Goal: Information Seeking & Learning: Learn about a topic

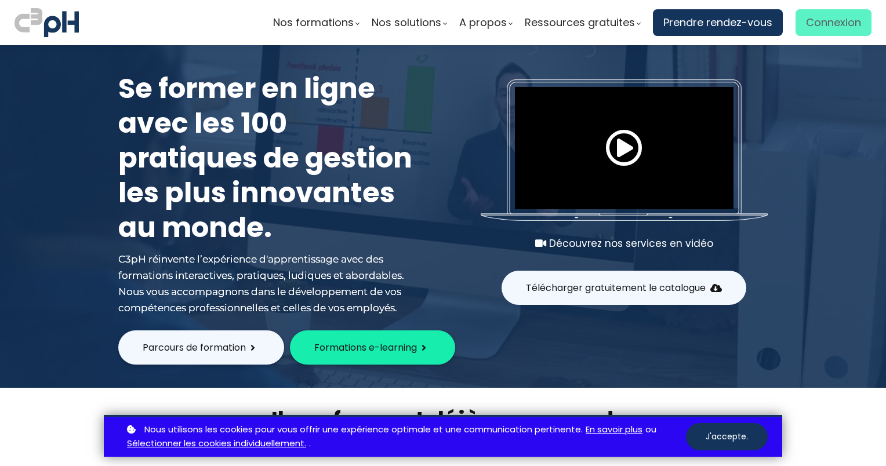
type input "potvinj@picheinc.com"
click at [841, 13] on link "Connexion" at bounding box center [833, 22] width 76 height 27
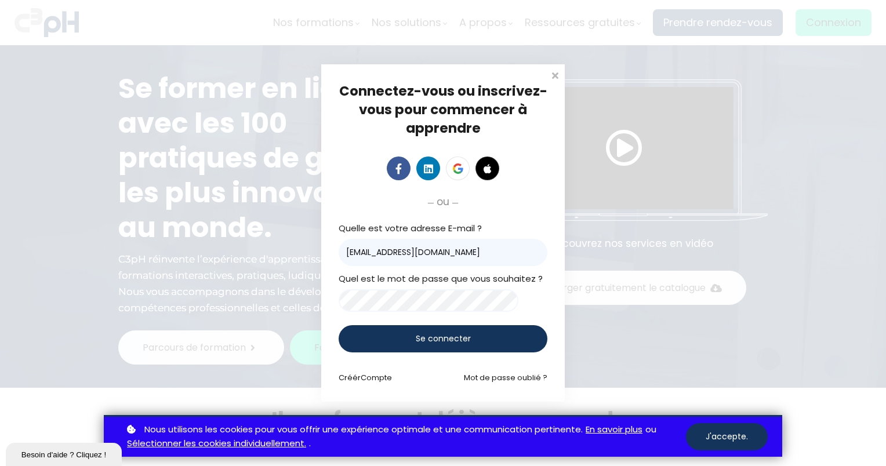
click at [439, 336] on span "Se connecter" at bounding box center [443, 339] width 55 height 12
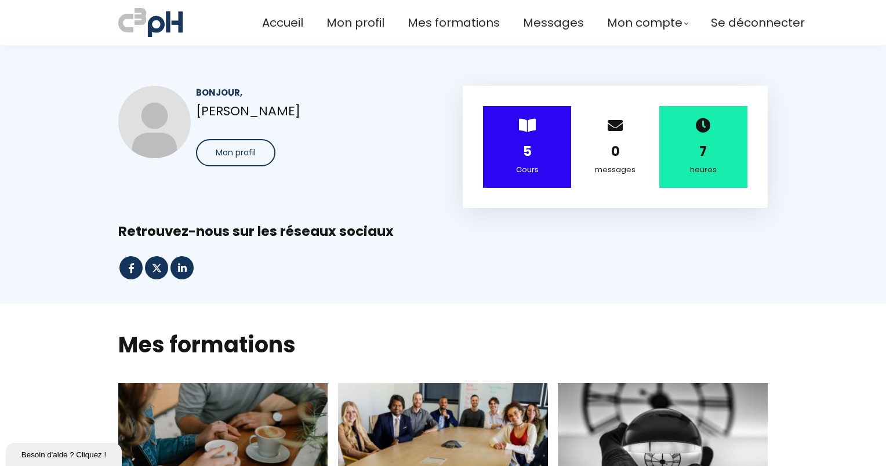
click at [808, 14] on div "Accueil Mon profil Mes formations Messages Mon compte Mes factures" at bounding box center [443, 23] width 886 height 34
click at [504, 161] on div "5" at bounding box center [526, 151] width 59 height 20
click at [515, 156] on div "5" at bounding box center [526, 151] width 59 height 20
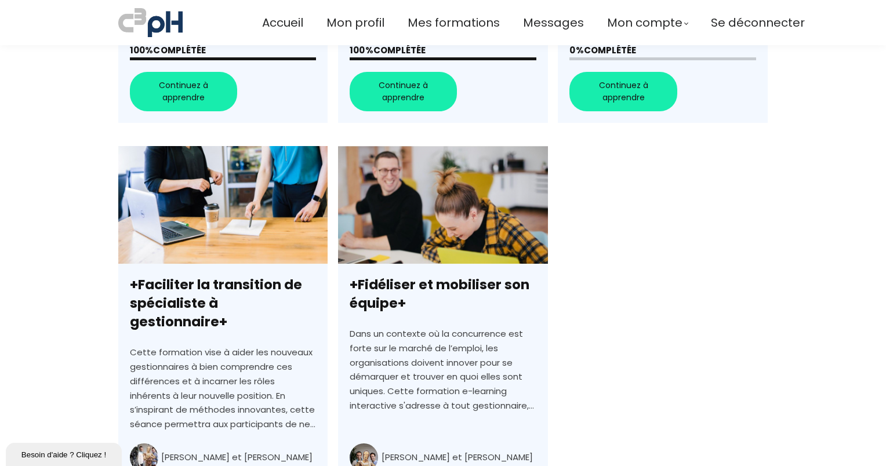
scroll to position [612, 0]
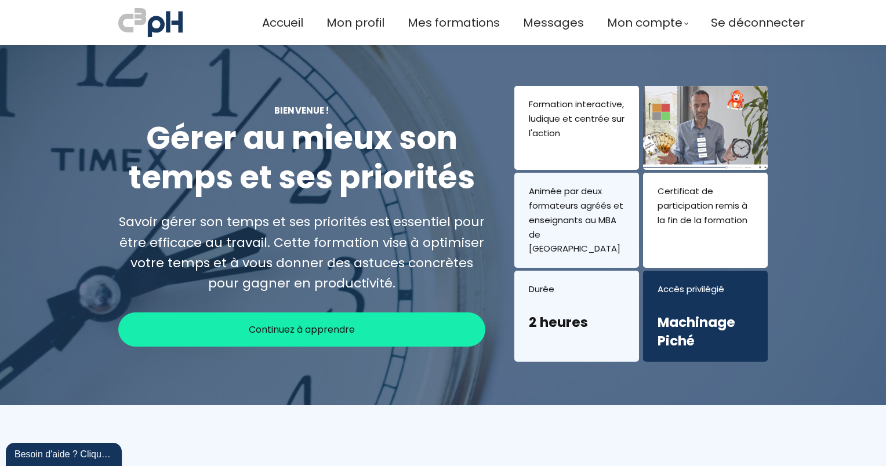
click at [401, 325] on div "Continuez à apprendre" at bounding box center [301, 329] width 367 height 34
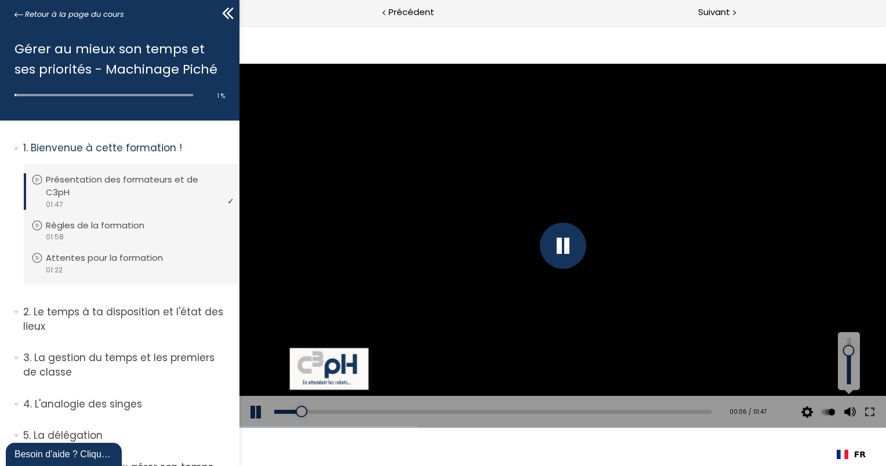
click at [849, 351] on div at bounding box center [849, 361] width 16 height 46
drag, startPoint x: 849, startPoint y: 352, endPoint x: 849, endPoint y: 343, distance: 9.3
click at [848, 343] on div at bounding box center [848, 343] width 0 height 0
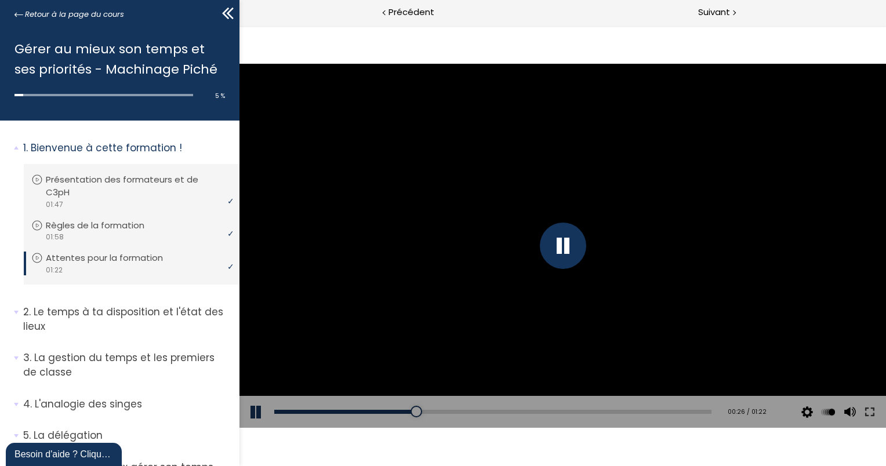
click at [631, 366] on div at bounding box center [562, 246] width 646 height 364
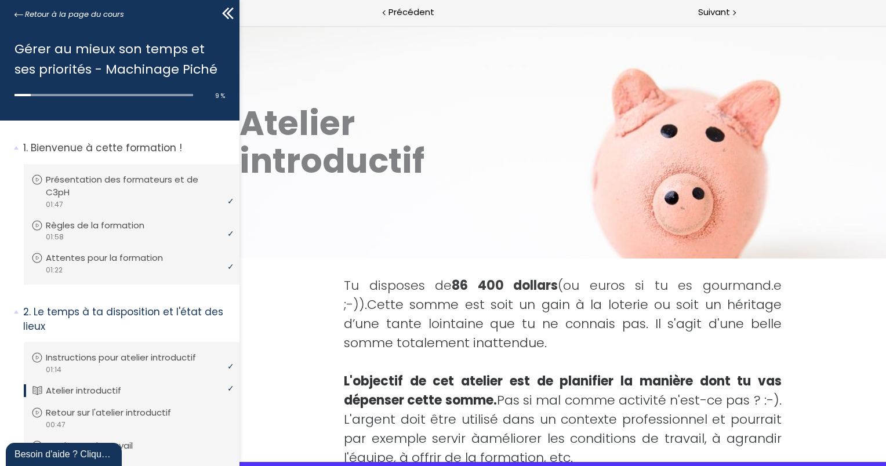
scroll to position [247, 0]
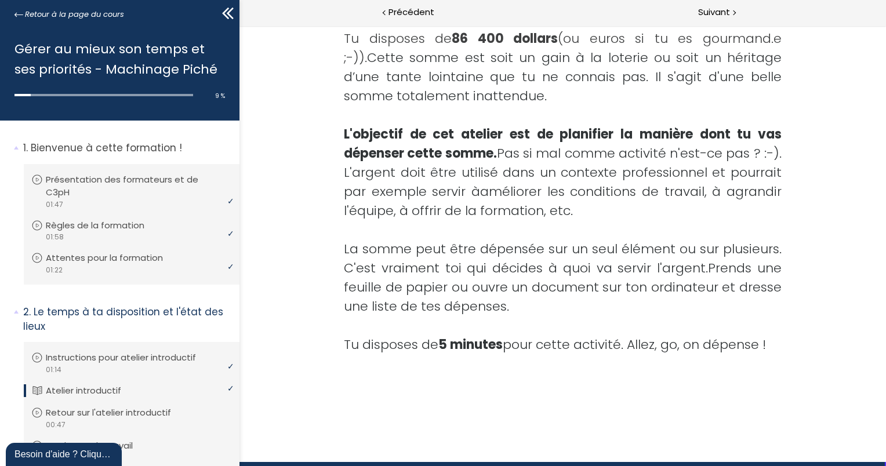
click at [773, 404] on div "Tu disposes de 86 400 dollars (ou euros si tu es gourmand.e ;-)). Cette somme e…" at bounding box center [562, 211] width 513 height 398
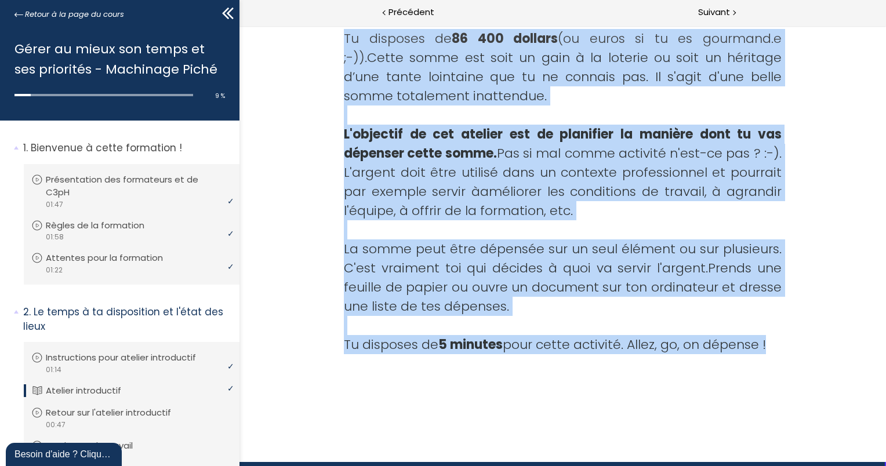
drag, startPoint x: 879, startPoint y: 356, endPoint x: 887, endPoint y: 339, distance: 19.0
click at [885, 26] on html "Add image Atelier introductif Tu disposes de 86 400 dollars (ou euros si tu es …" at bounding box center [562, 26] width 646 height 0
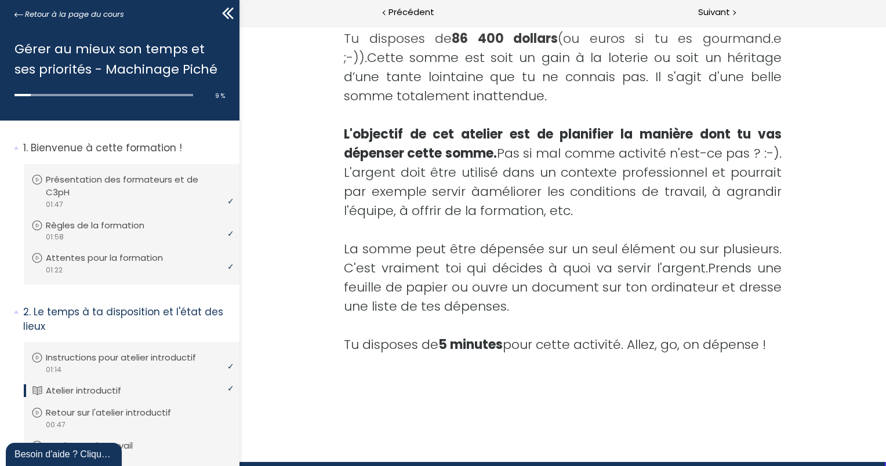
click at [726, 412] on div "Add image Atelier introductif Tu disposes de 86 400 dollars (ou euros si tu es …" at bounding box center [562, 123] width 646 height 689
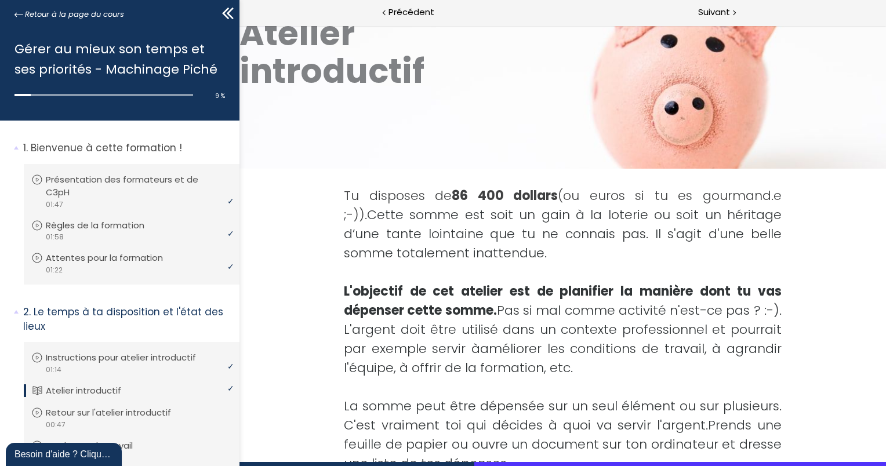
scroll to position [0, 0]
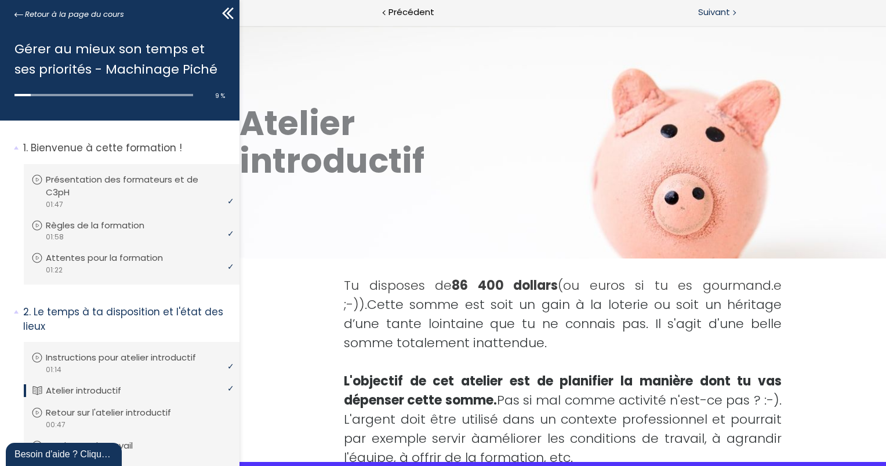
click at [743, 9] on div "Suivant" at bounding box center [724, 13] width 324 height 26
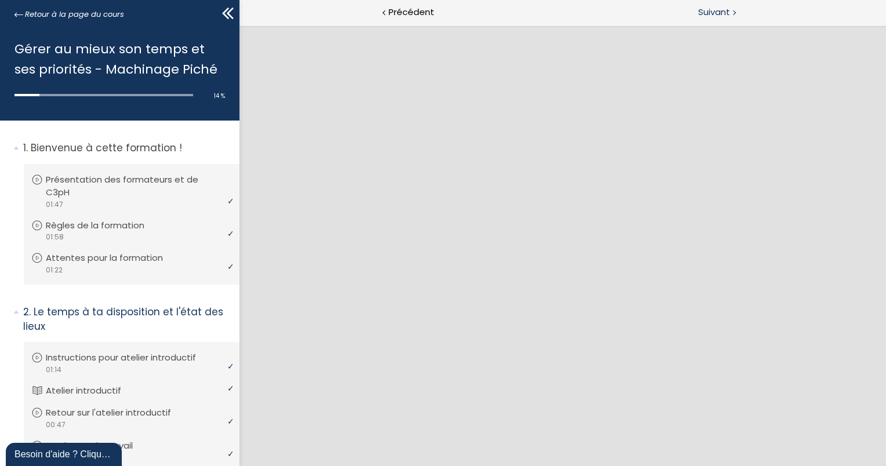
click at [687, 19] on div "Suivant" at bounding box center [724, 13] width 324 height 26
click at [704, 20] on div "Suivant" at bounding box center [724, 13] width 324 height 26
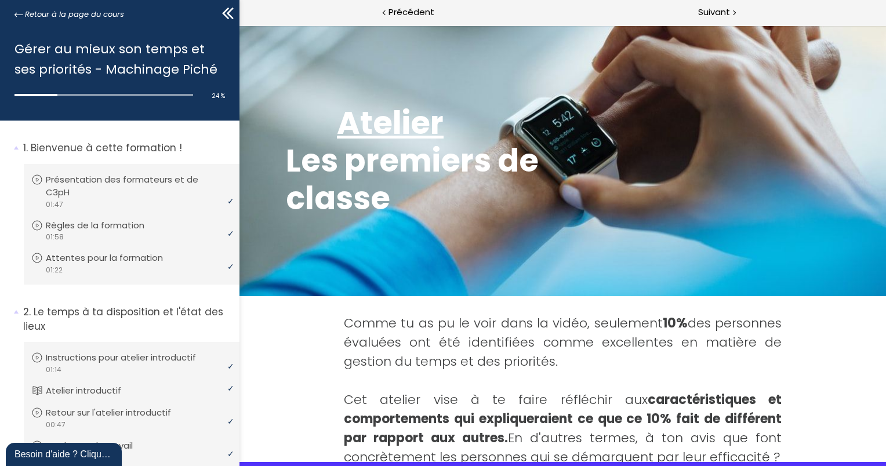
click at [824, 213] on blockquote "classe" at bounding box center [585, 199] width 600 height 38
click at [726, 14] on span "Suivant" at bounding box center [714, 12] width 32 height 14
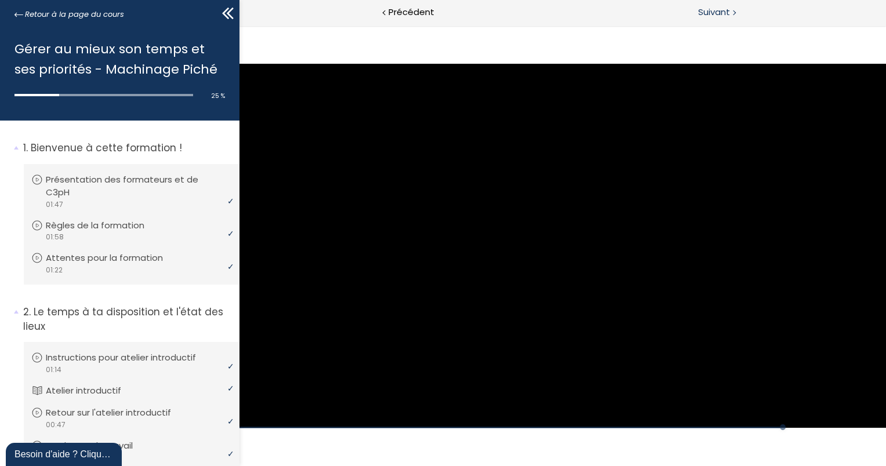
click at [712, 15] on span "Suivant" at bounding box center [714, 12] width 32 height 14
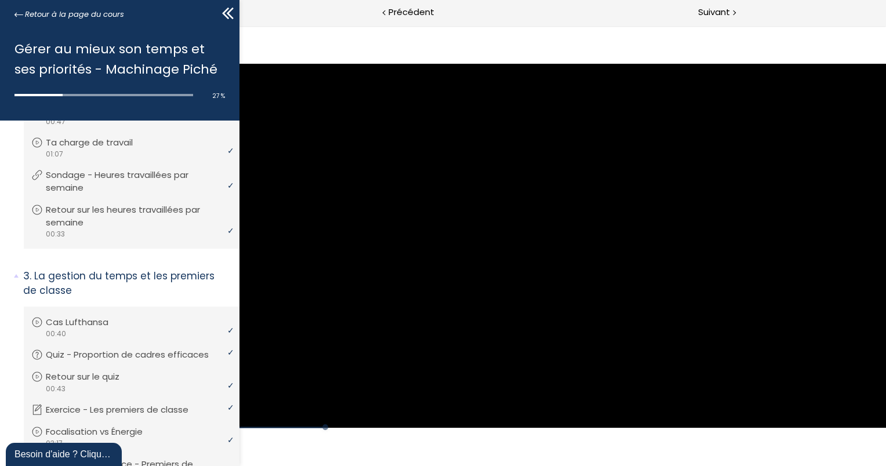
scroll to position [606, 0]
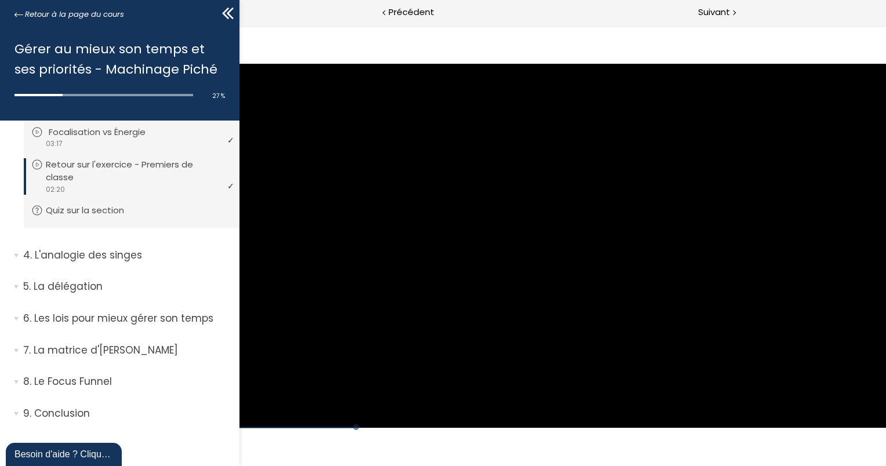
click at [160, 139] on p "Focalisation vs Énergie" at bounding box center [106, 132] width 114 height 13
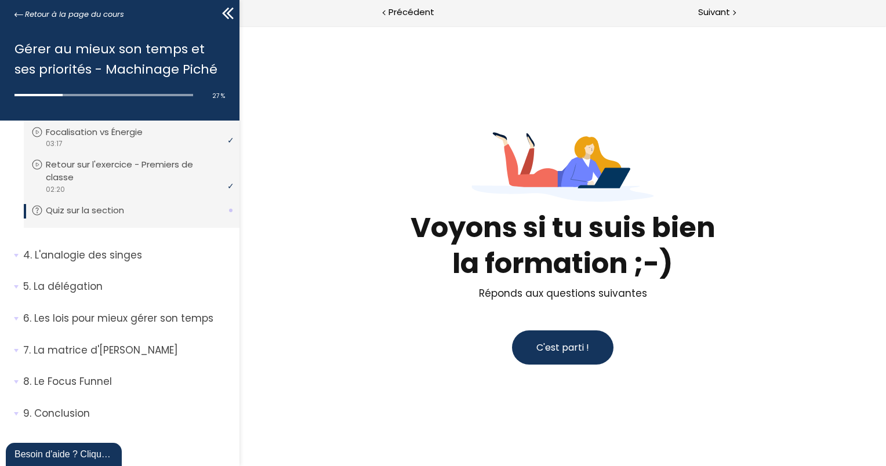
click at [575, 350] on span "C'est parti !" at bounding box center [562, 347] width 53 height 13
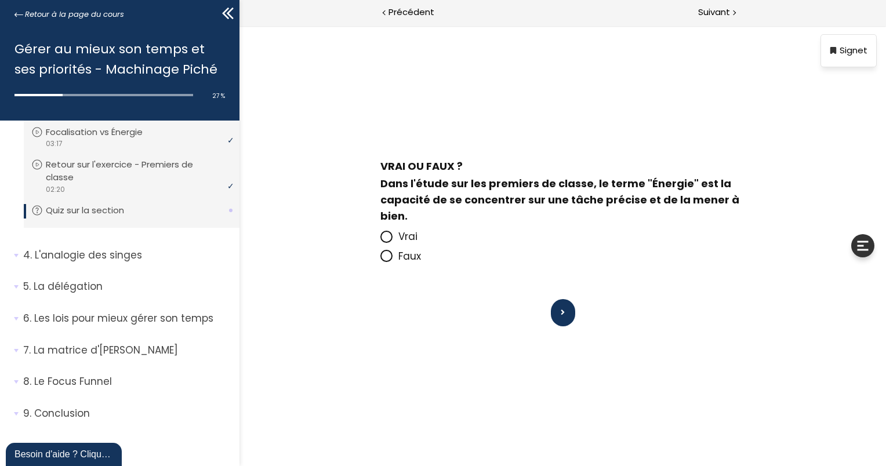
click at [389, 261] on icon at bounding box center [386, 256] width 10 height 10
click at [380, 260] on input "Faux" at bounding box center [380, 260] width 0 height 0
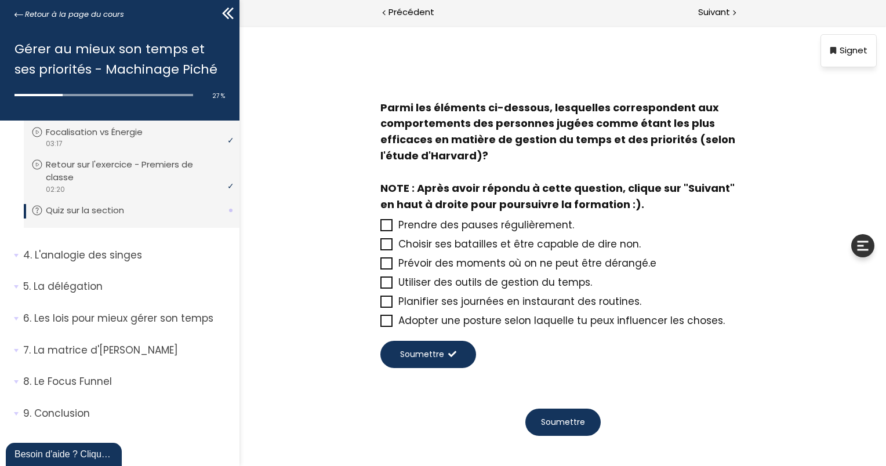
scroll to position [49, 0]
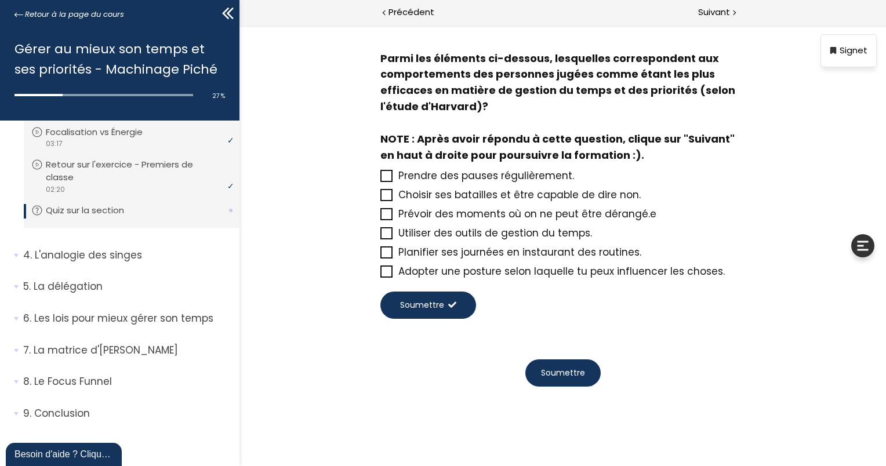
click at [386, 216] on icon at bounding box center [385, 214] width 9 height 9
click at [380, 217] on input "Prévoir des moments où on ne peut être dérangé.e" at bounding box center [380, 217] width 0 height 0
click at [385, 248] on icon at bounding box center [385, 252] width 9 height 9
click at [380, 256] on input "Planifier ses journées en instaurant des routines." at bounding box center [380, 256] width 0 height 0
click at [384, 238] on icon at bounding box center [385, 233] width 9 height 9
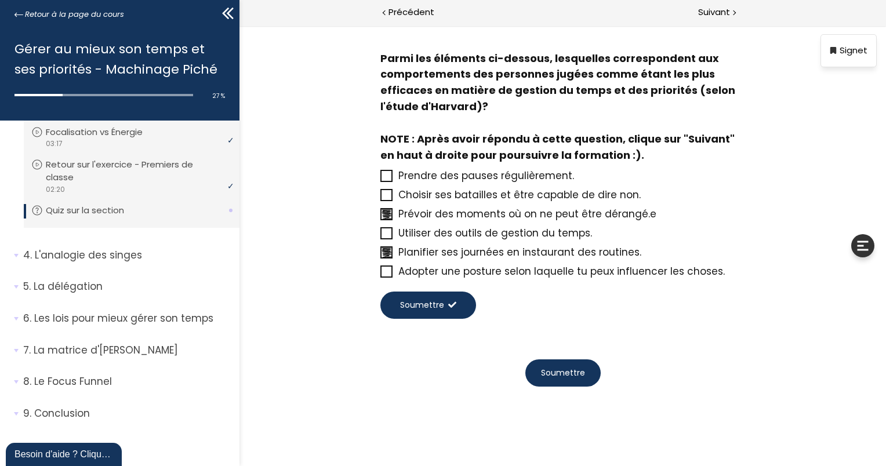
click at [380, 237] on input "Utiliser des outils de gestion du temps." at bounding box center [380, 237] width 0 height 0
click at [428, 300] on span "Soumettre" at bounding box center [421, 305] width 44 height 12
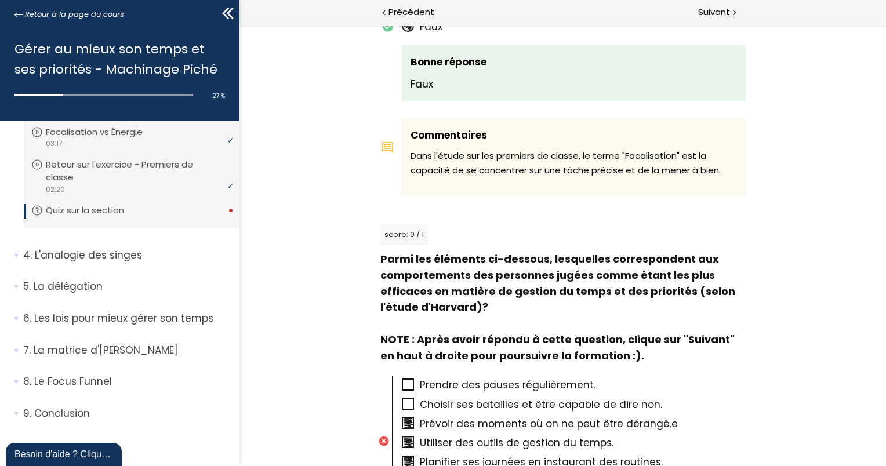
scroll to position [697, 0]
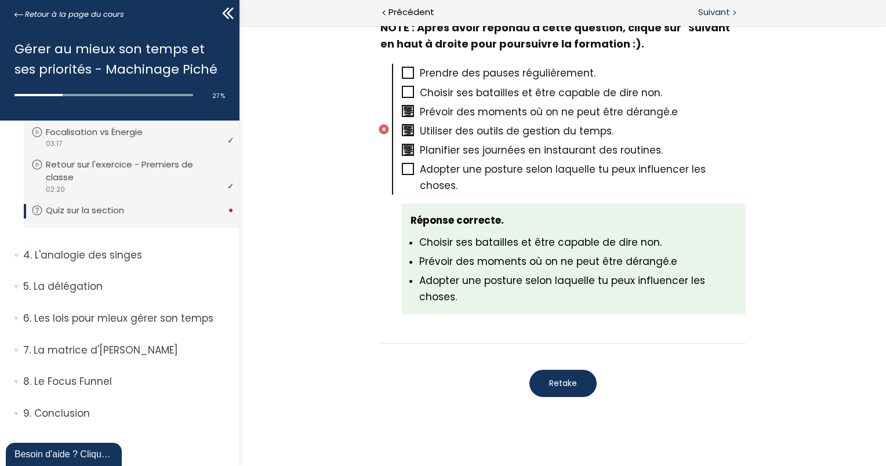
click at [714, 9] on span "Suivant" at bounding box center [714, 12] width 32 height 14
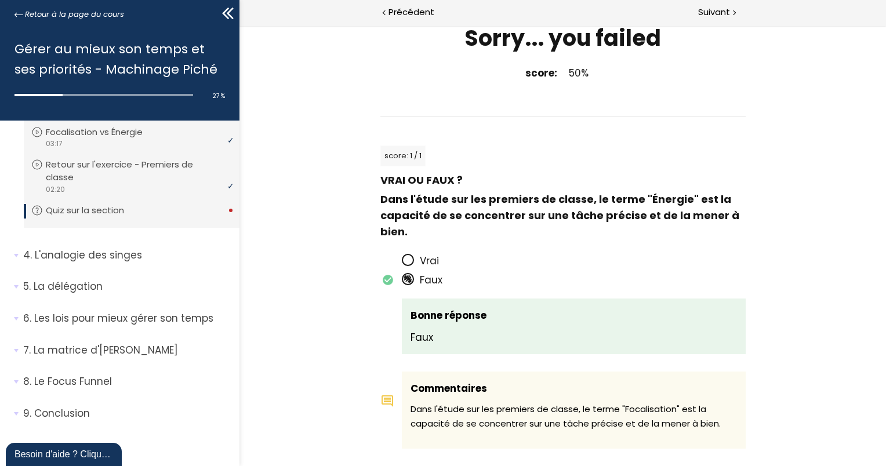
scroll to position [0, 0]
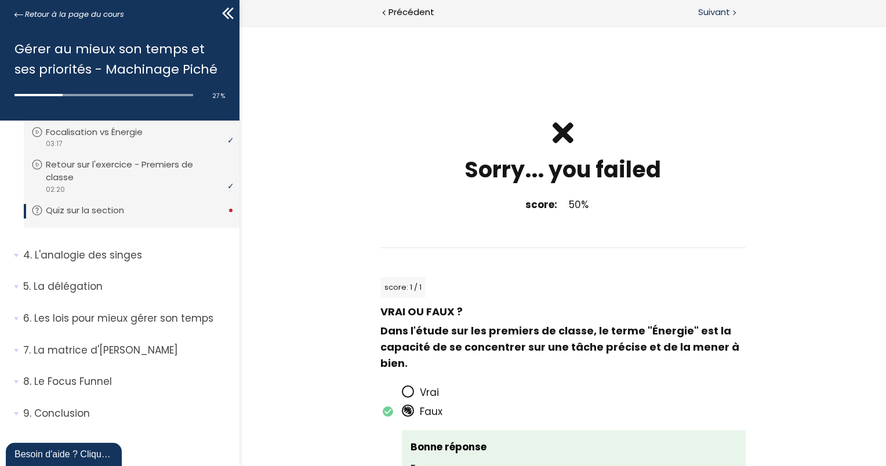
click at [717, 12] on span "Suivant" at bounding box center [714, 12] width 32 height 14
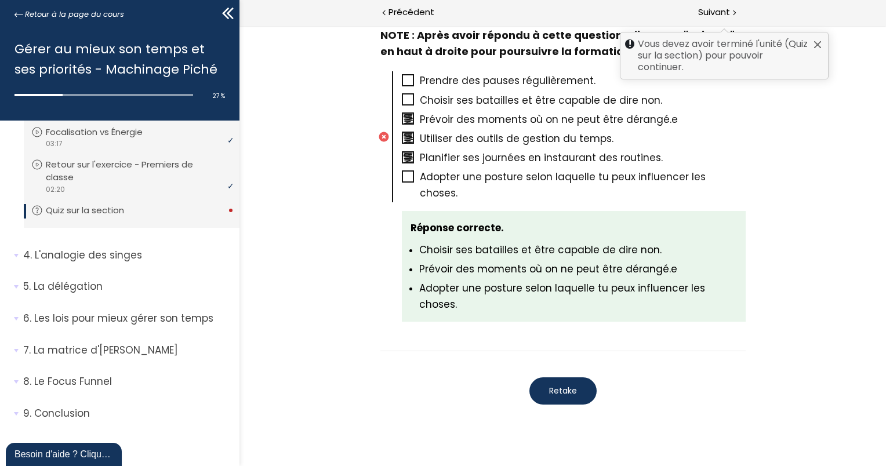
scroll to position [692, 0]
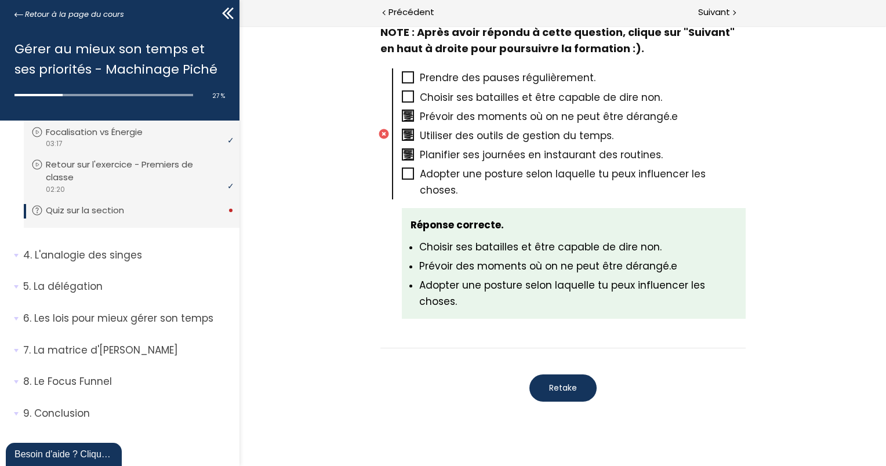
click at [564, 382] on span "Retake" at bounding box center [562, 388] width 28 height 12
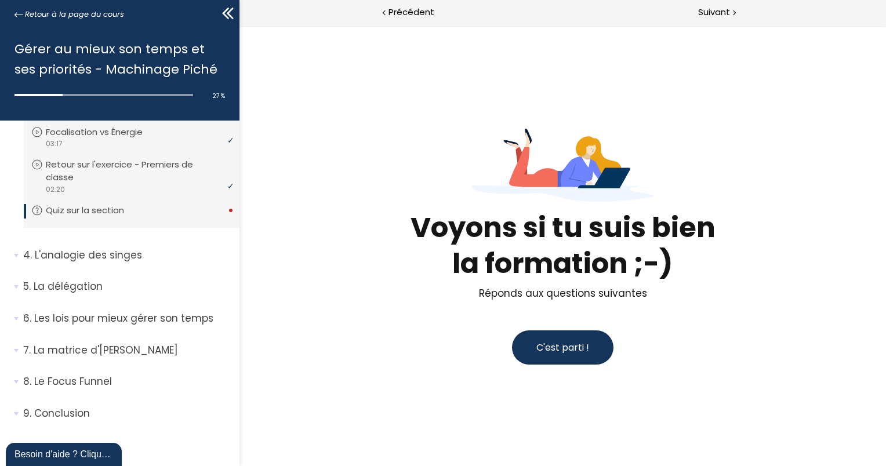
scroll to position [0, 0]
click at [560, 341] on span "C'est parti !" at bounding box center [562, 347] width 53 height 13
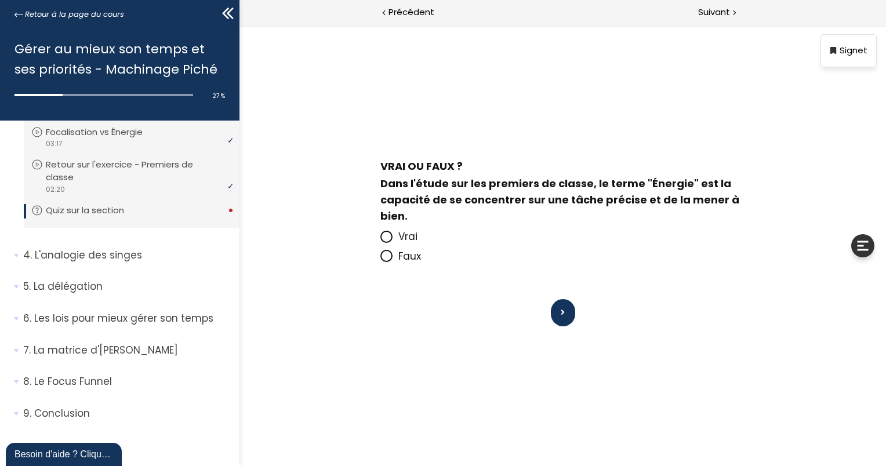
click at [383, 250] on span at bounding box center [386, 256] width 12 height 12
click at [380, 260] on input "Faux" at bounding box center [380, 260] width 0 height 0
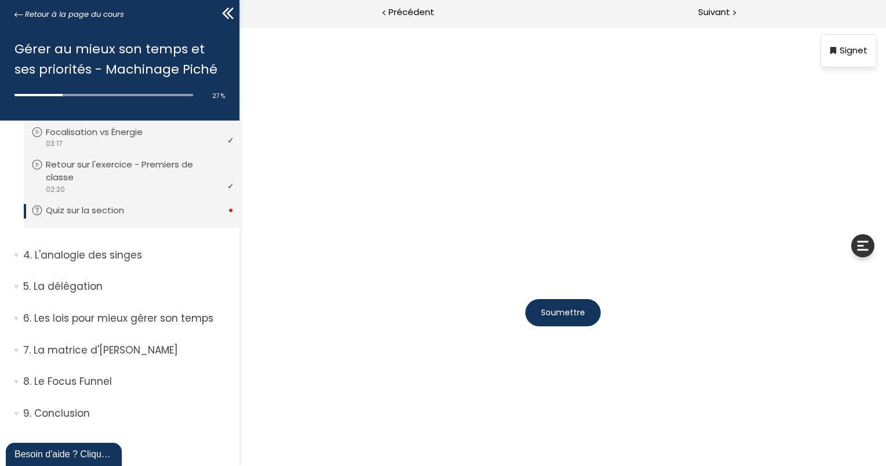
scroll to position [49, 0]
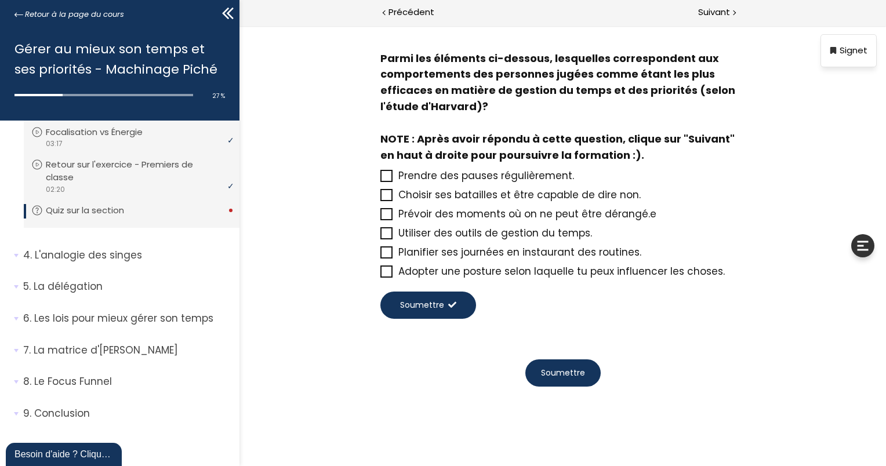
click at [383, 192] on icon at bounding box center [386, 195] width 10 height 10
click at [380, 198] on input "Choisir ses batailles et être capable de dire non." at bounding box center [380, 198] width 0 height 0
click at [383, 215] on icon at bounding box center [385, 214] width 9 height 9
click at [380, 217] on input "Prévoir des moments où on ne peut être dérangé.e" at bounding box center [380, 217] width 0 height 0
click at [381, 268] on icon at bounding box center [385, 271] width 9 height 9
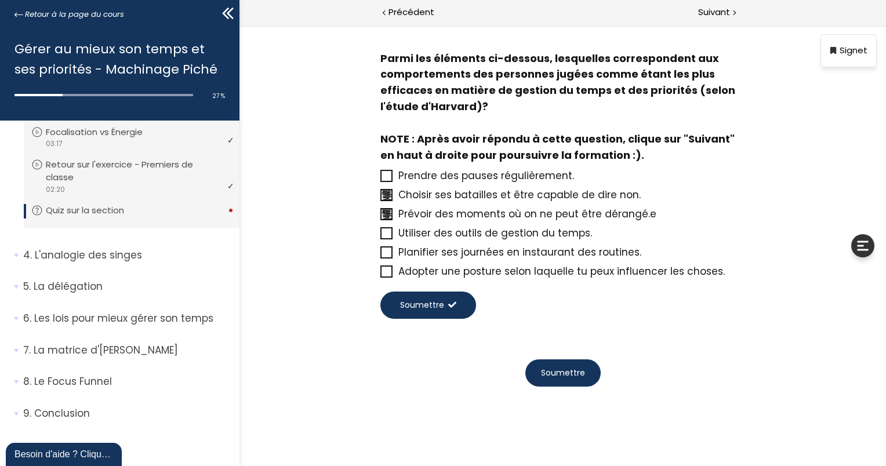
click at [380, 275] on input "Adopter une posture selon laquelle tu peux influencer les choses." at bounding box center [380, 275] width 0 height 0
click at [399, 307] on span "Soumettre" at bounding box center [421, 305] width 44 height 12
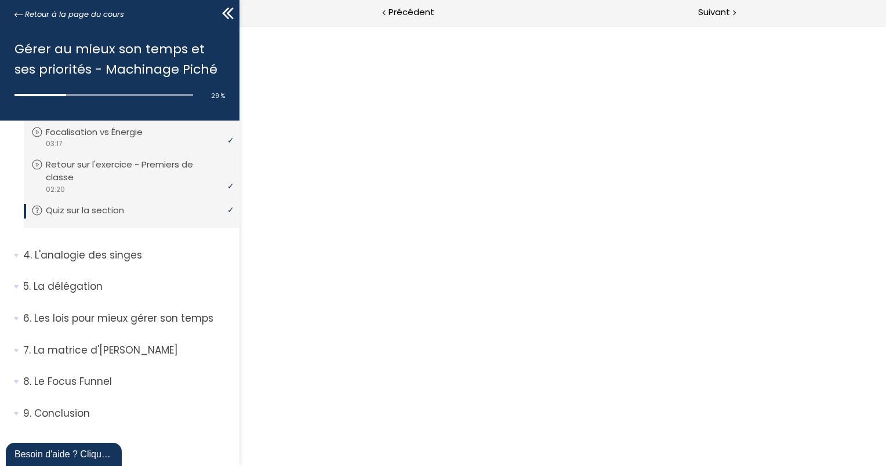
scroll to position [72, 0]
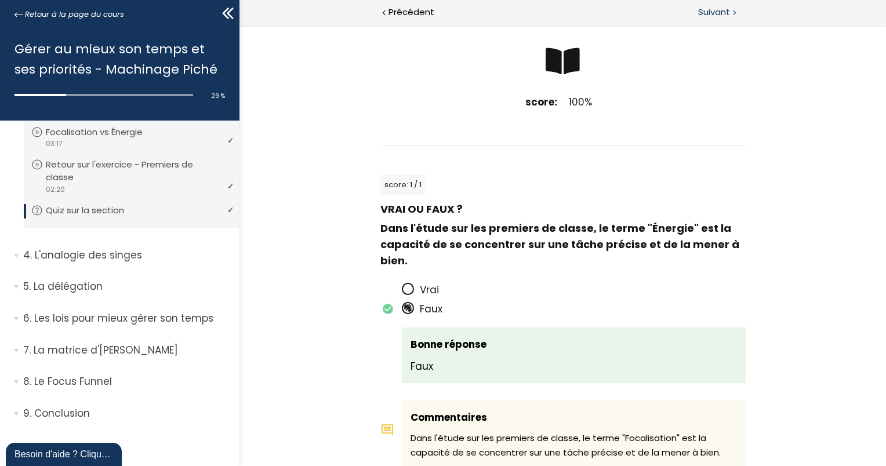
click at [727, 17] on span "Suivant" at bounding box center [714, 12] width 32 height 14
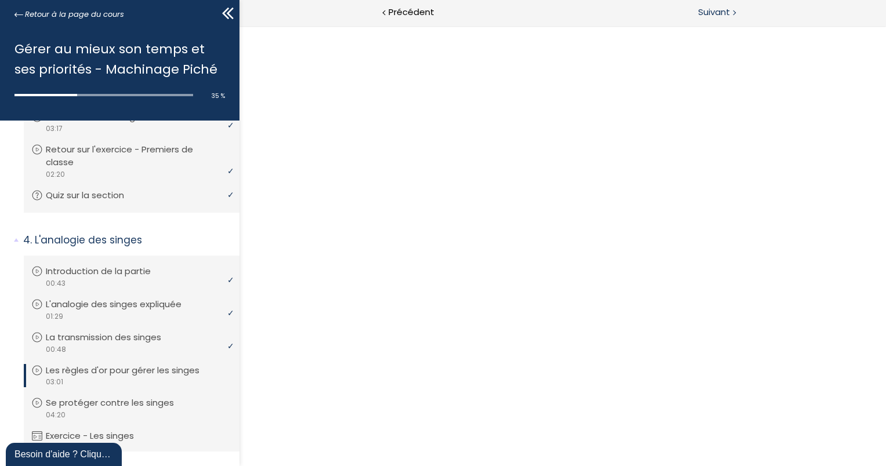
click at [719, 12] on span "Suivant" at bounding box center [714, 12] width 32 height 14
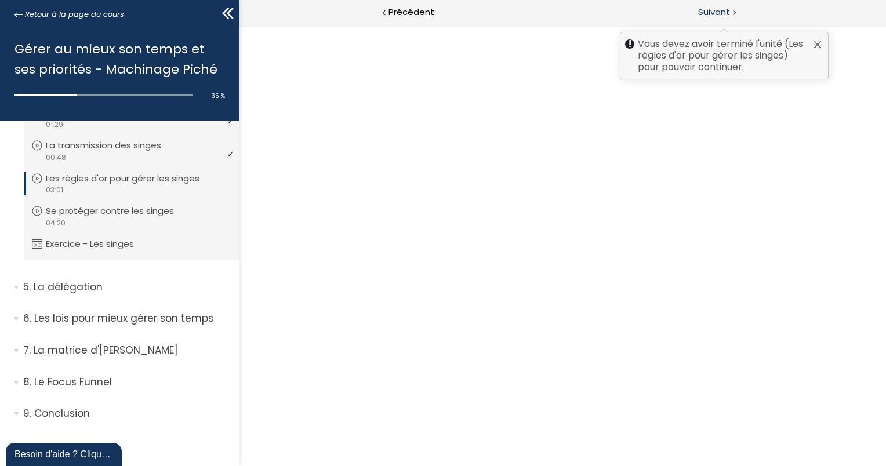
scroll to position [812, 0]
click at [75, 195] on div "video 03:01" at bounding box center [130, 189] width 198 height 11
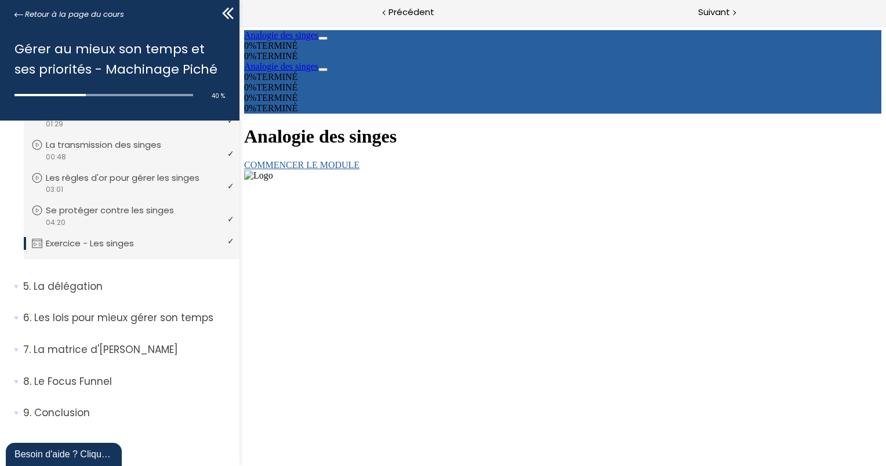
click at [359, 160] on link "COMMENCER LE MODULE" at bounding box center [301, 165] width 115 height 10
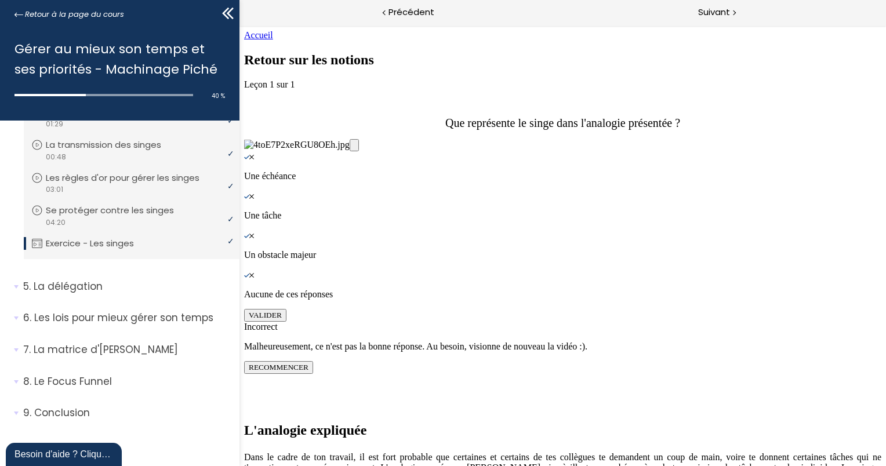
scroll to position [249, 0]
click at [392, 201] on div "Knowledge Check: Multiple Choice" at bounding box center [562, 196] width 637 height 10
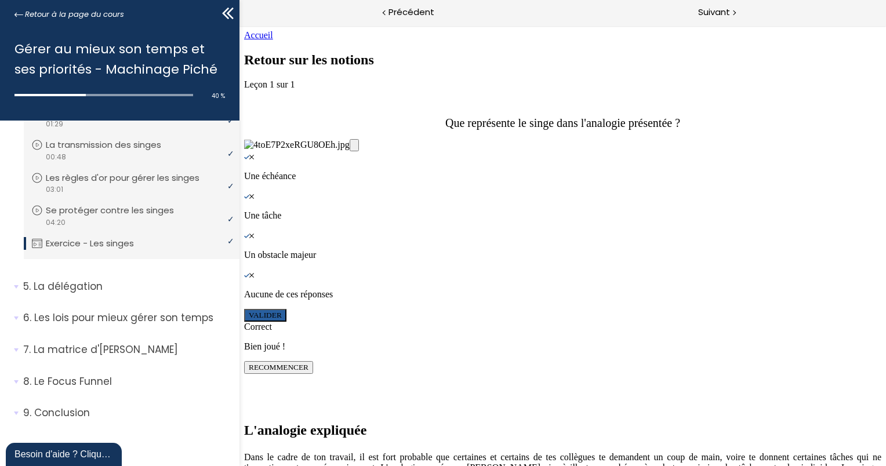
click at [286, 322] on button "VALIDER" at bounding box center [265, 315] width 42 height 13
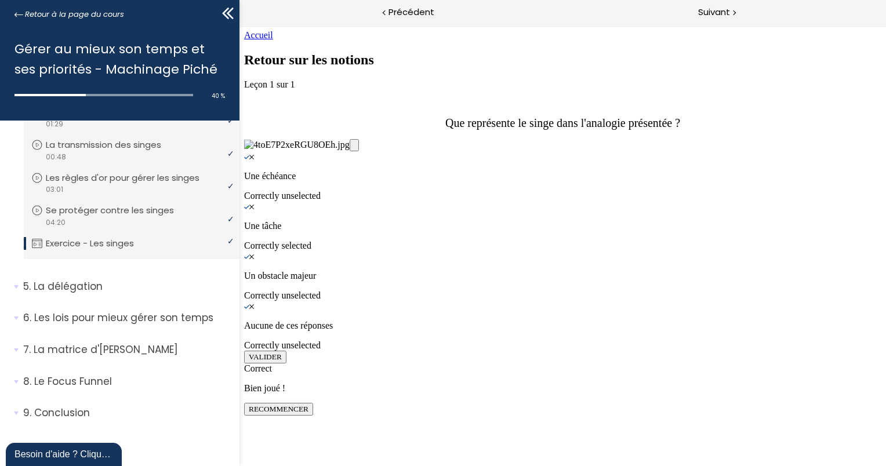
scroll to position [960, 0]
drag, startPoint x: 414, startPoint y: 373, endPoint x: 448, endPoint y: 221, distance: 155.7
drag, startPoint x: 471, startPoint y: 379, endPoint x: 512, endPoint y: 311, distance: 79.0
drag, startPoint x: 440, startPoint y: 392, endPoint x: 479, endPoint y: 394, distance: 39.5
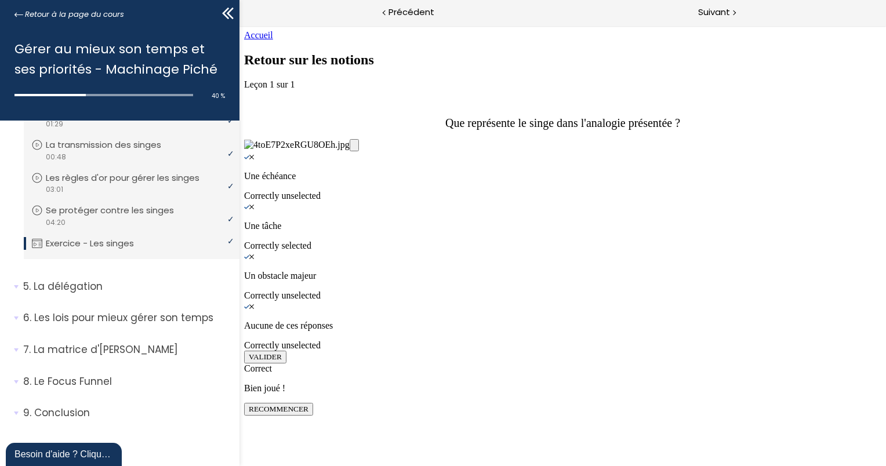
scroll to position [2096, 0]
click at [725, 12] on span "Suivant" at bounding box center [714, 12] width 32 height 14
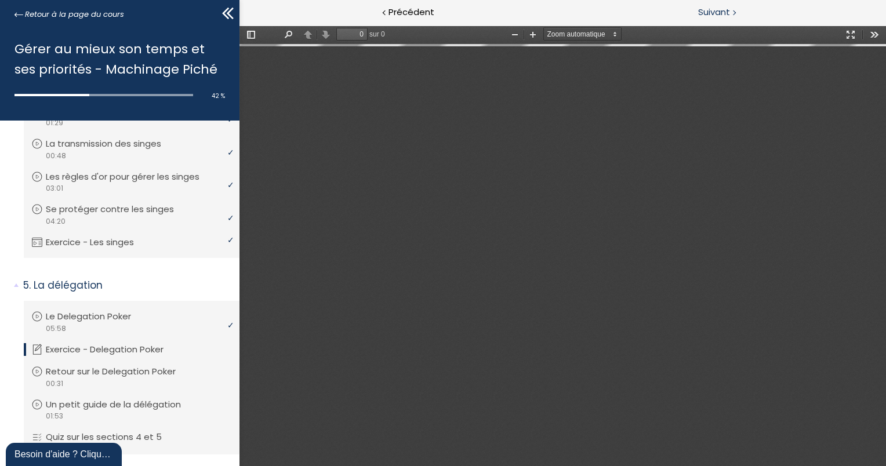
type input "1"
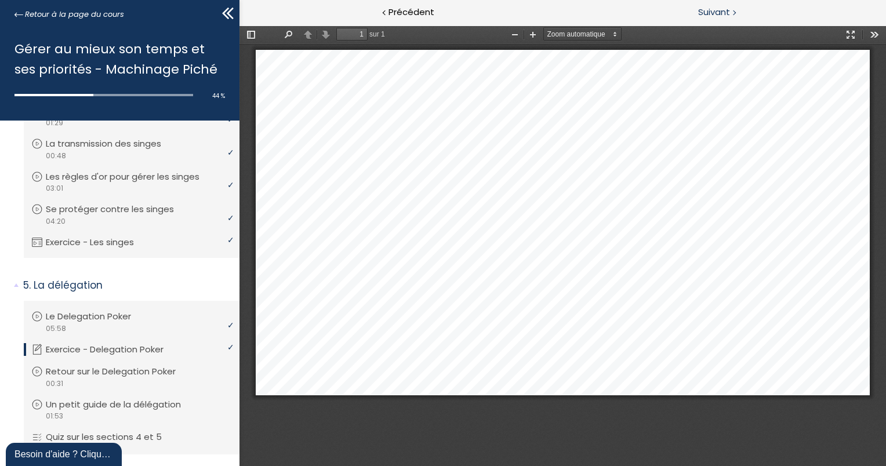
click at [747, 9] on div "Suivant" at bounding box center [724, 13] width 324 height 26
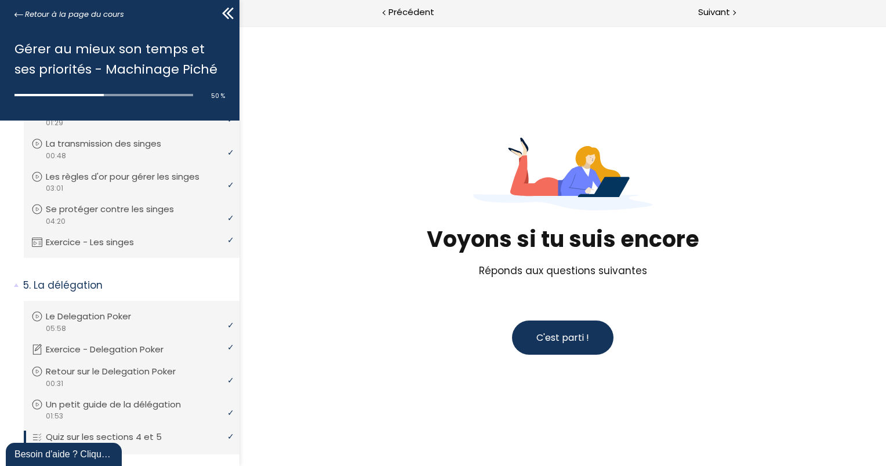
click at [548, 344] on button "C'est parti !" at bounding box center [561, 338] width 101 height 34
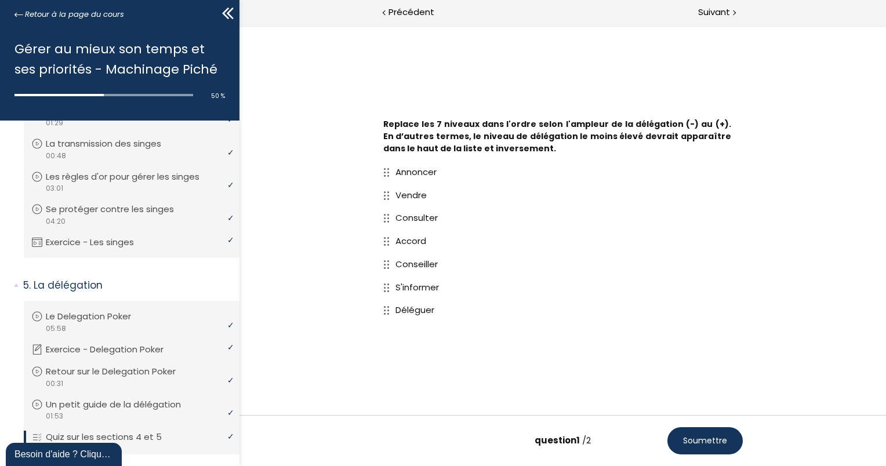
click at [721, 449] on button "Soumettre" at bounding box center [704, 440] width 75 height 27
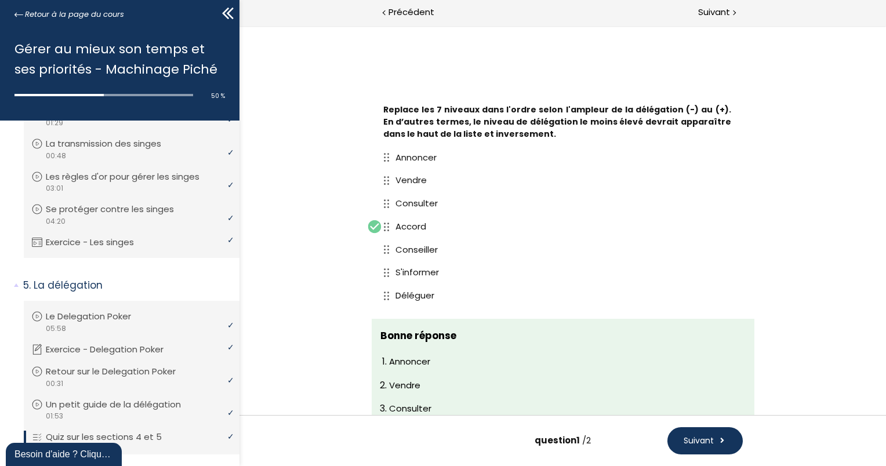
scroll to position [179, 0]
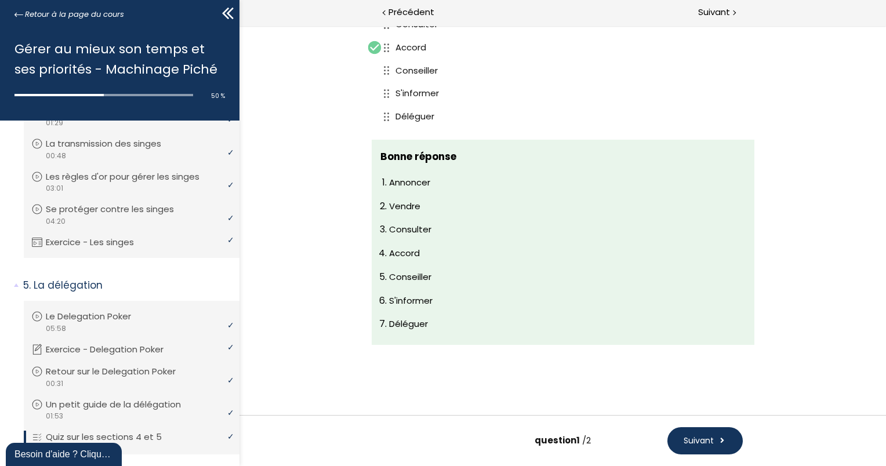
click at [714, 438] on button "Suivant" at bounding box center [704, 440] width 75 height 27
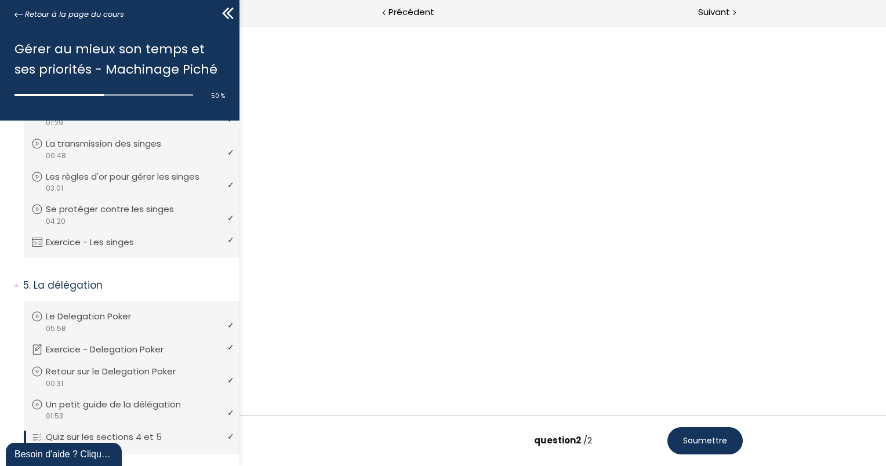
scroll to position [0, 0]
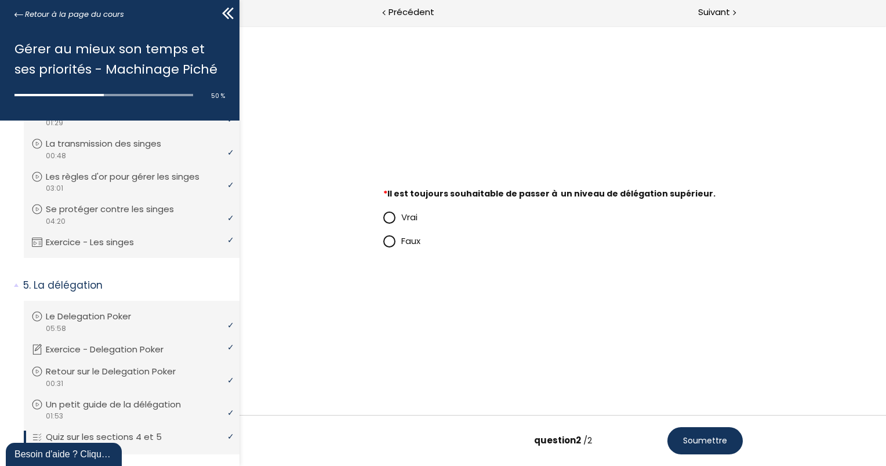
click at [391, 245] on span at bounding box center [389, 242] width 10 height 10
click at [383, 244] on input "Faux" at bounding box center [383, 244] width 0 height 0
click at [715, 448] on button "Soumettre" at bounding box center [704, 440] width 75 height 27
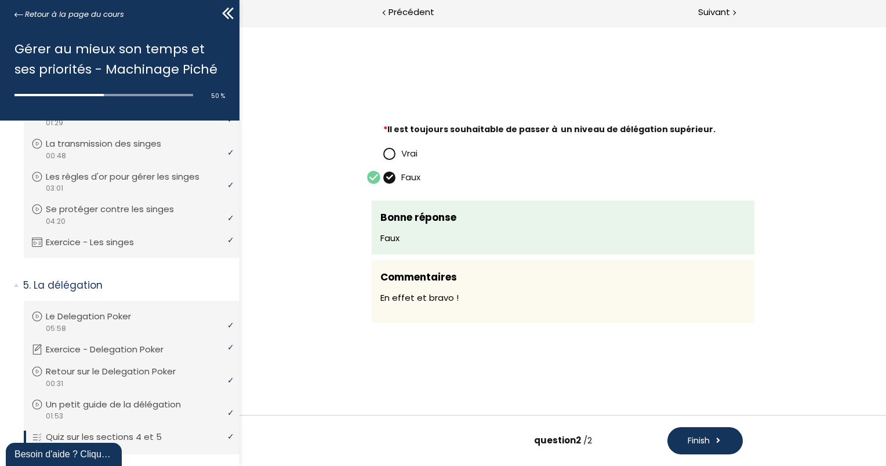
click at [715, 448] on button "Finish" at bounding box center [704, 440] width 75 height 27
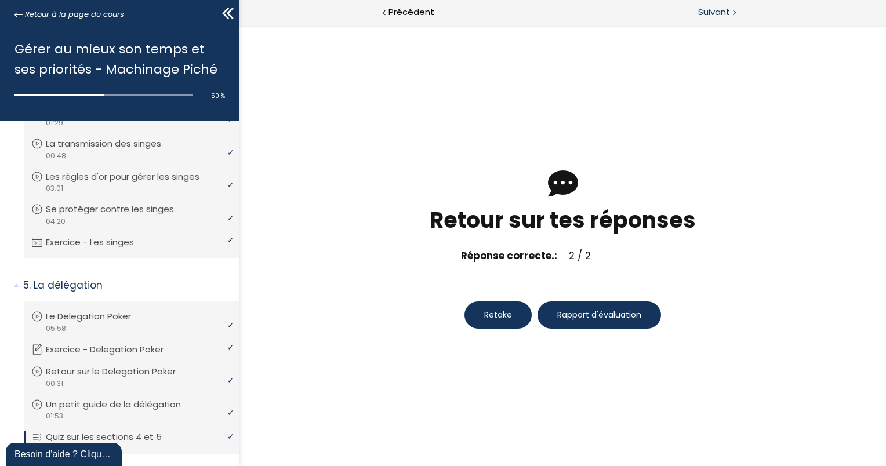
click at [719, 14] on span "Suivant" at bounding box center [714, 12] width 32 height 14
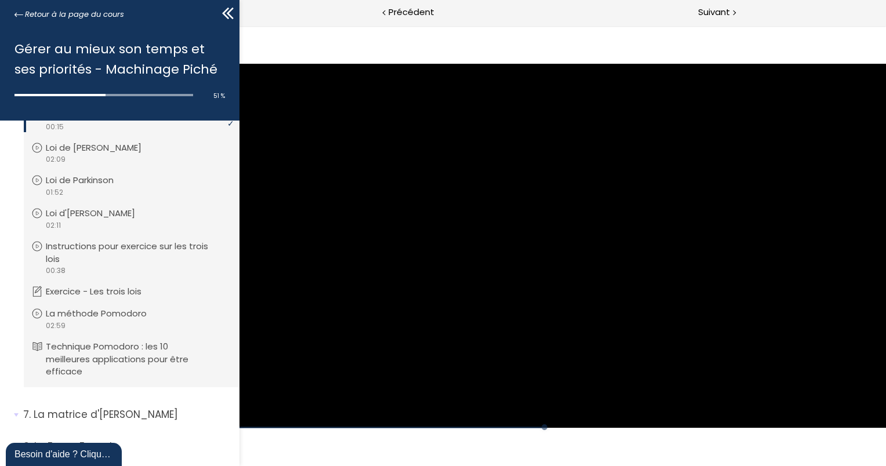
scroll to position [1215, 0]
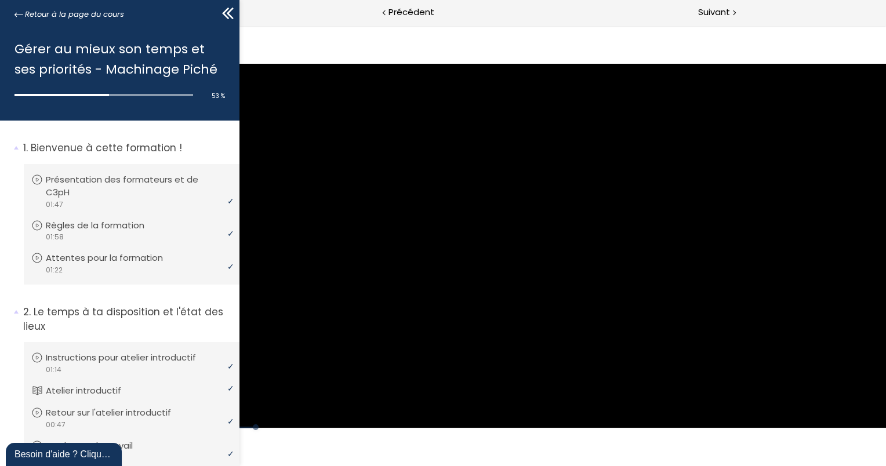
scroll to position [1215, 0]
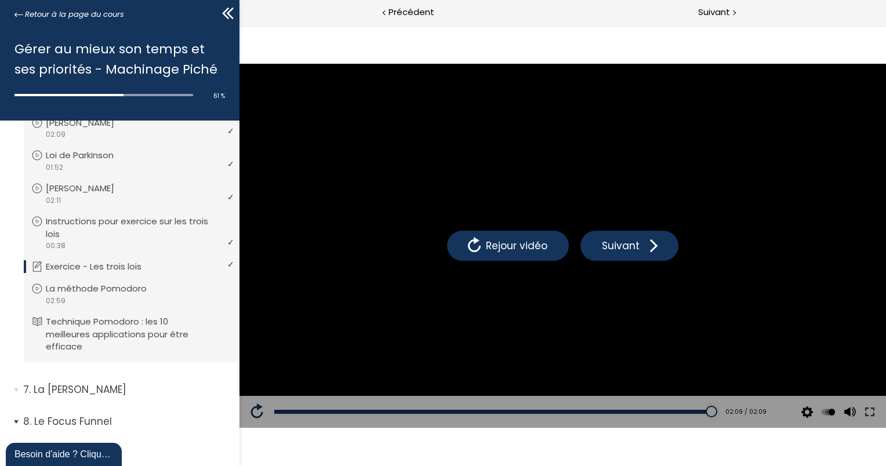
scroll to position [1238, 0]
click at [703, 13] on span "Suivant" at bounding box center [714, 12] width 32 height 14
click at [698, 5] on span "Suivant" at bounding box center [714, 12] width 32 height 14
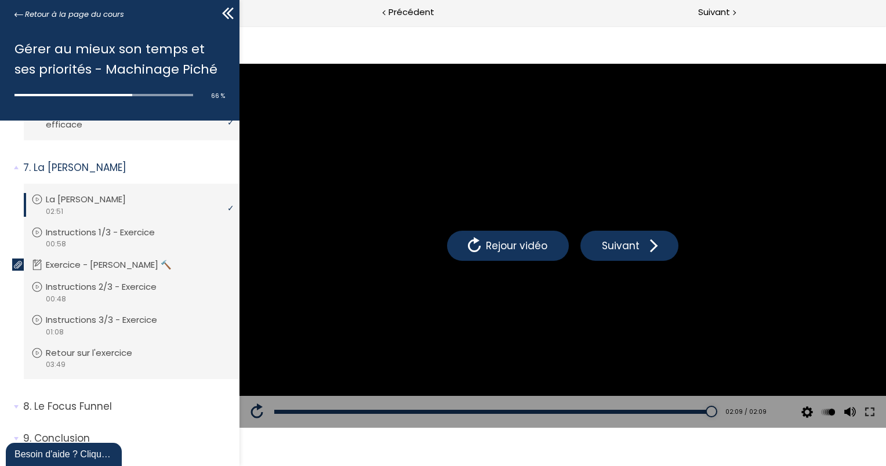
scroll to position [1502, 0]
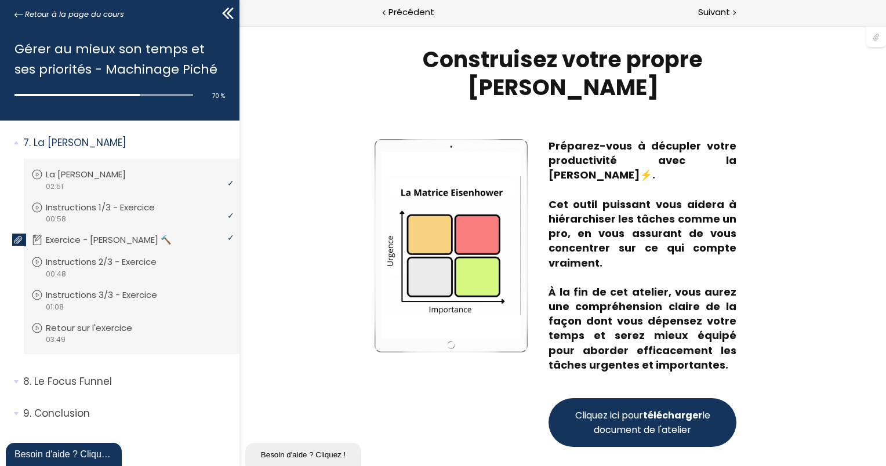
click at [628, 441] on button "Cliquez ici pour télécharger le document de l'atelier" at bounding box center [642, 422] width 188 height 49
click at [721, 7] on span "Suivant" at bounding box center [714, 12] width 32 height 14
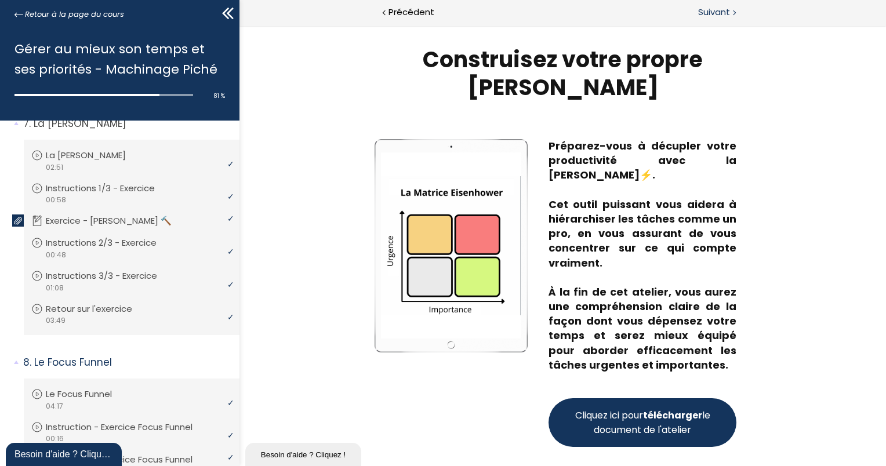
click at [722, 17] on span "Suivant" at bounding box center [714, 12] width 32 height 14
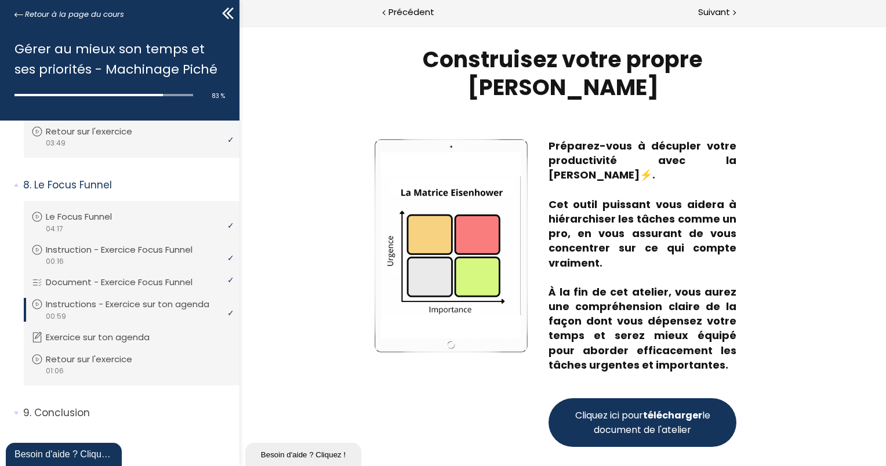
scroll to position [1711, 0]
click at [702, 12] on span "Suivant" at bounding box center [714, 12] width 32 height 14
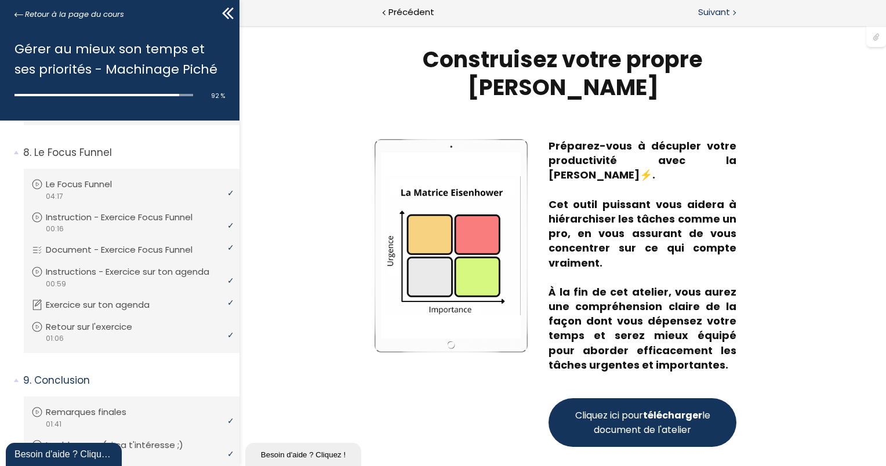
click at [726, 16] on span "Suivant" at bounding box center [714, 12] width 32 height 14
click at [720, 15] on span "Suivant" at bounding box center [714, 12] width 32 height 14
click at [727, 8] on span "Suivant" at bounding box center [714, 12] width 32 height 14
click at [711, 14] on span "Suivant" at bounding box center [714, 12] width 32 height 14
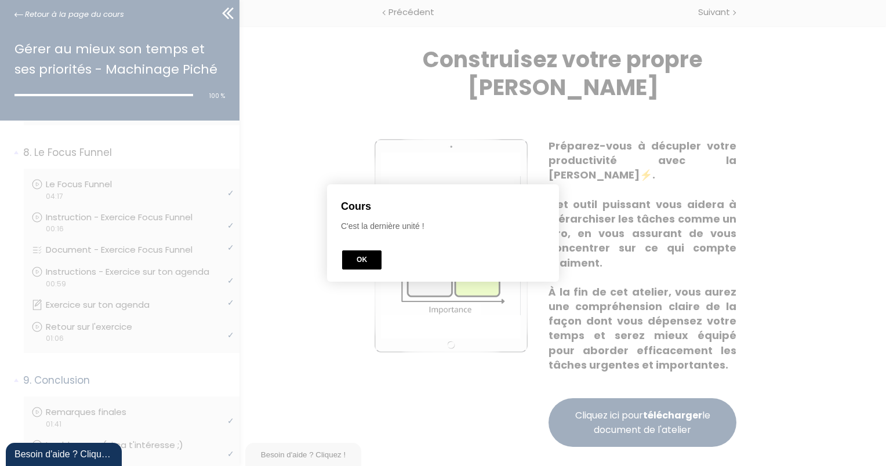
click at [355, 263] on button "OK" at bounding box center [361, 259] width 39 height 19
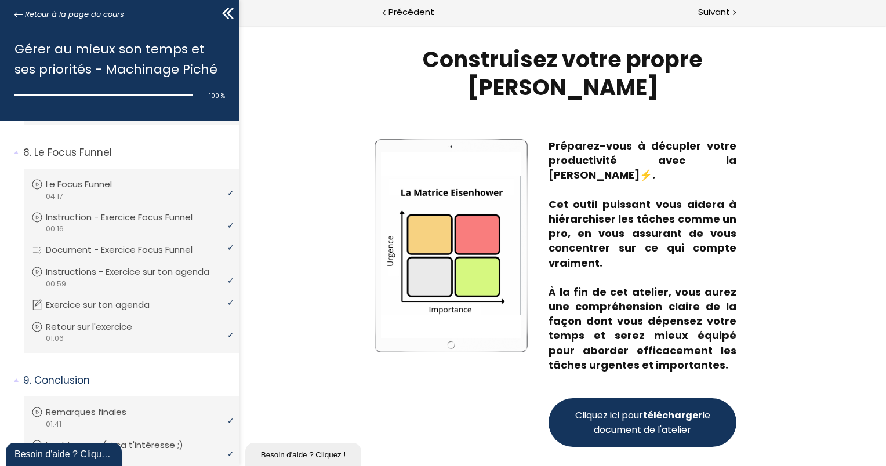
click at [227, 12] on icon at bounding box center [227, 13] width 17 height 17
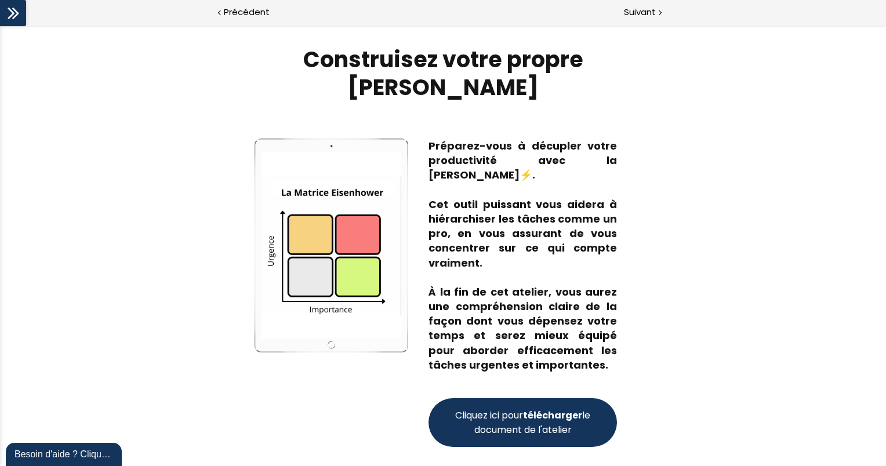
click at [7, 8] on icon at bounding box center [13, 13] width 17 height 17
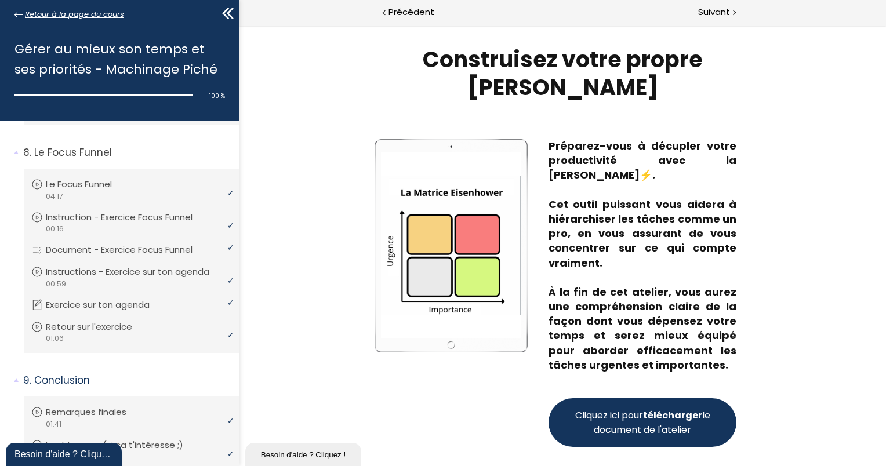
click at [14, 13] on icon at bounding box center [18, 14] width 9 height 9
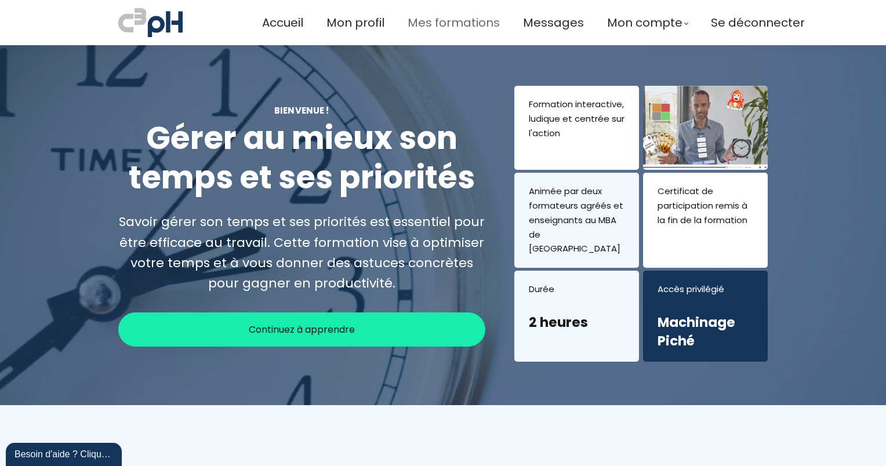
click at [420, 27] on span "Mes formations" at bounding box center [454, 22] width 92 height 19
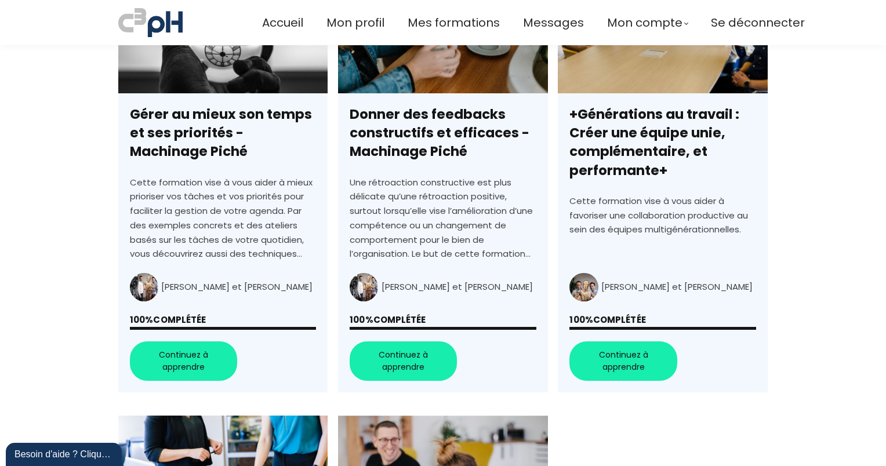
scroll to position [816, 0]
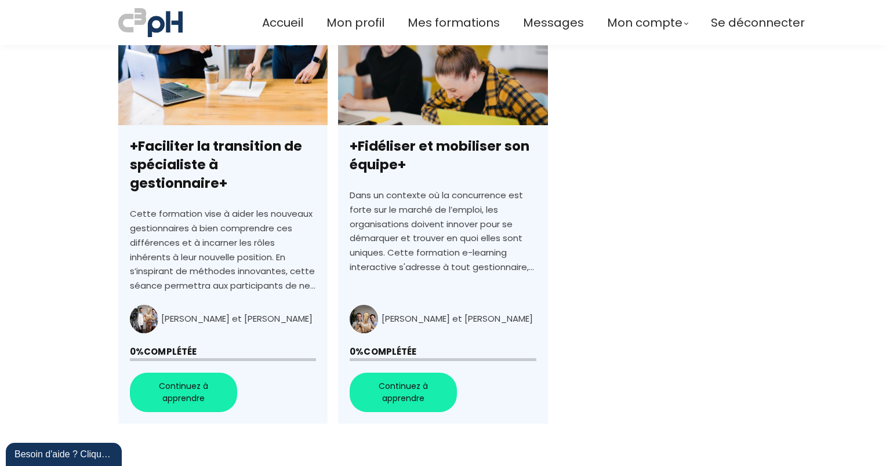
click at [175, 368] on link "+Faciliter la transition de spécialiste à gestionnaire+" at bounding box center [222, 216] width 209 height 417
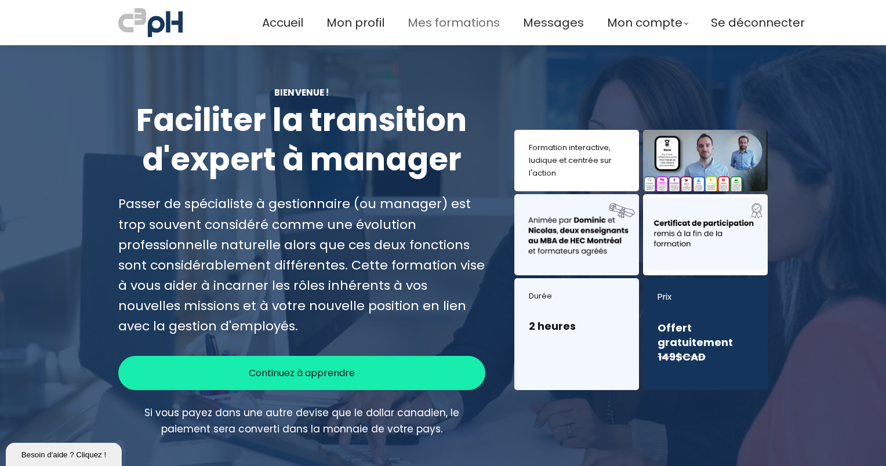
click at [450, 21] on span "Mes formations" at bounding box center [454, 22] width 92 height 19
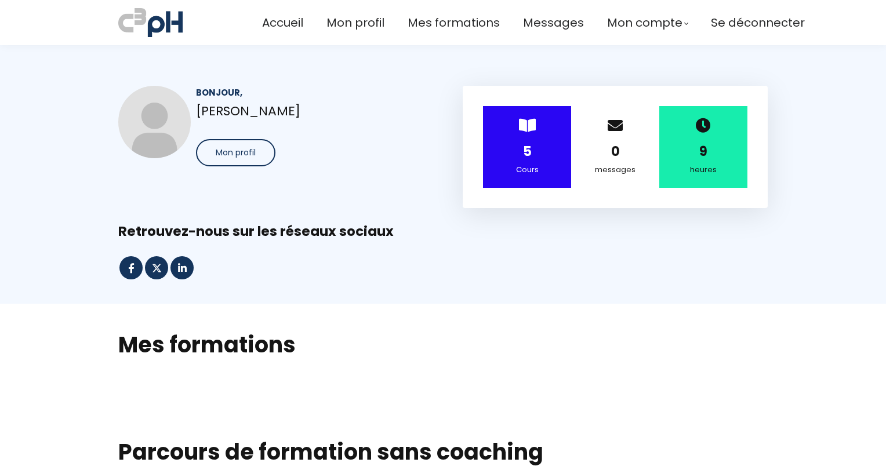
click at [489, 274] on div at bounding box center [443, 268] width 678 height 26
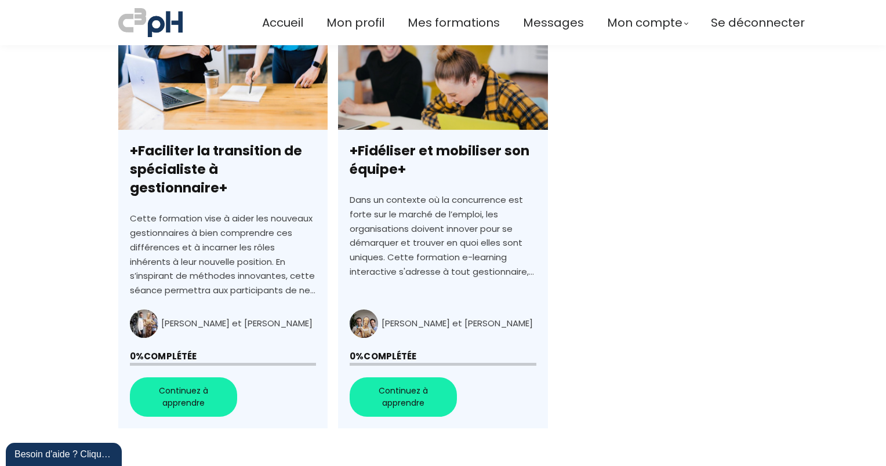
scroll to position [812, 0]
click at [421, 366] on link "+Fidéliser et mobiliser son équipe+" at bounding box center [442, 220] width 209 height 417
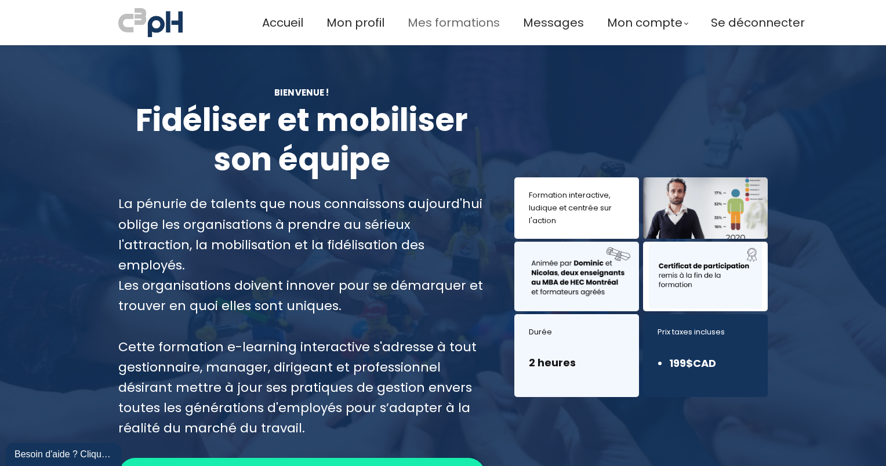
click at [450, 19] on span "Mes formations" at bounding box center [454, 22] width 92 height 19
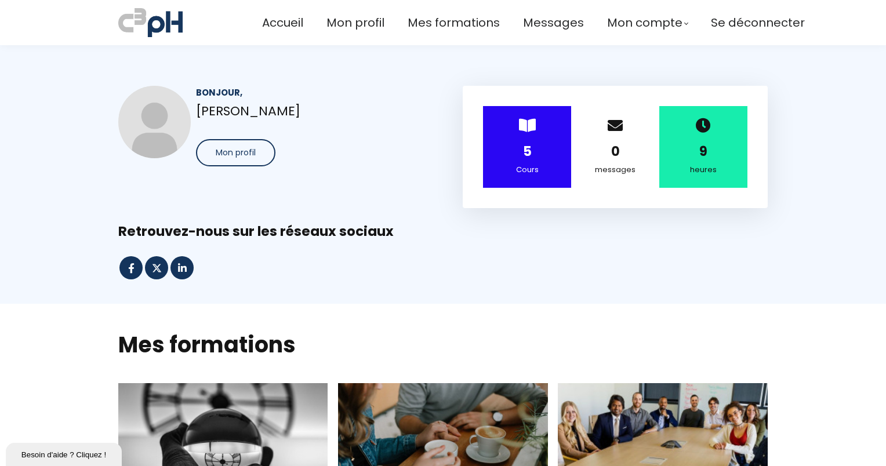
click at [593, 245] on div "Bonjour, [PERSON_NAME] Mon profil > 5 Cours 0 messages 9 heures Retrouvez-nous …" at bounding box center [443, 183] width 678 height 195
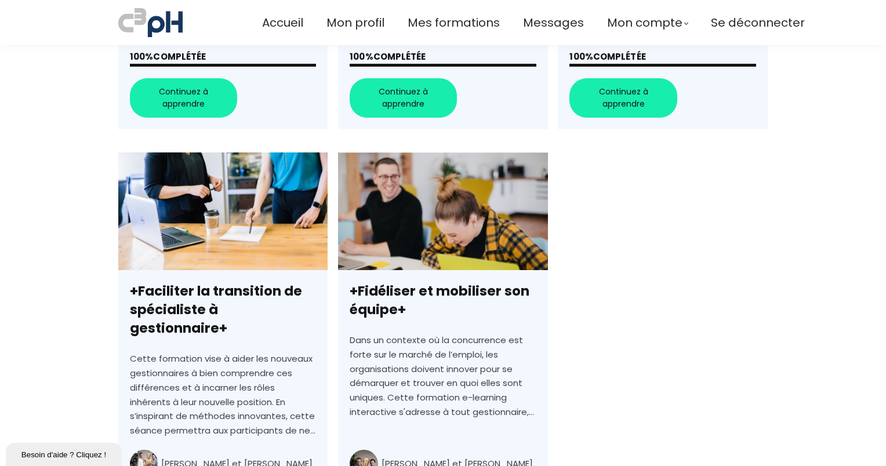
scroll to position [673, 0]
